Goal: Task Accomplishment & Management: Manage account settings

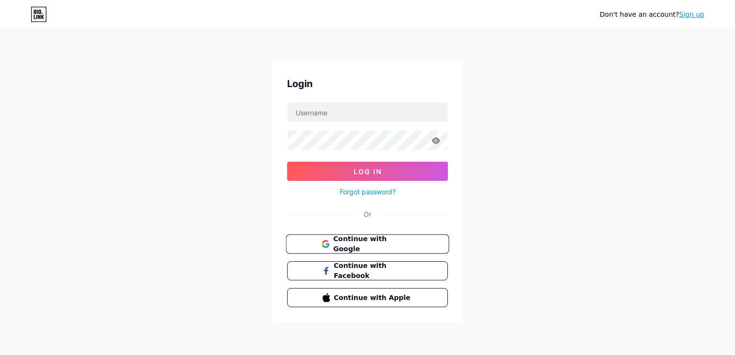
click at [360, 239] on span "Continue with Google" at bounding box center [373, 244] width 80 height 21
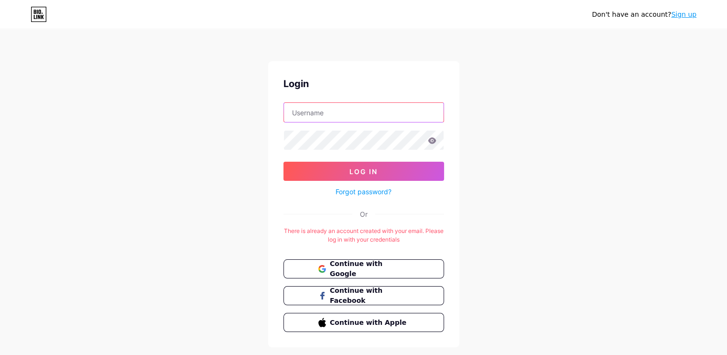
click at [330, 110] on input "text" at bounding box center [364, 112] width 160 height 19
click at [333, 109] on input "text" at bounding box center [364, 112] width 160 height 19
click at [333, 110] on input "text" at bounding box center [364, 112] width 160 height 19
type input "abhinavsarma"
click at [284, 162] on button "Log In" at bounding box center [364, 171] width 161 height 19
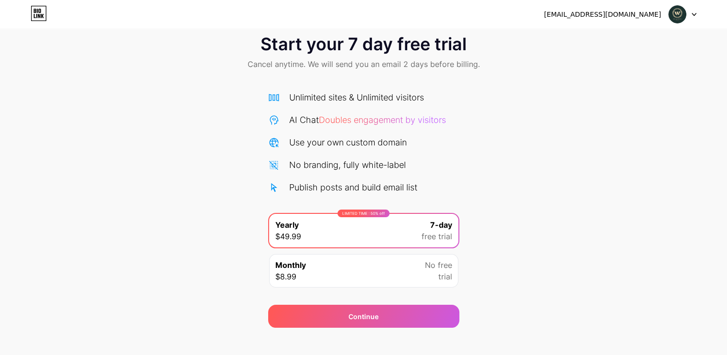
scroll to position [29, 0]
